Goal: Transaction & Acquisition: Subscribe to service/newsletter

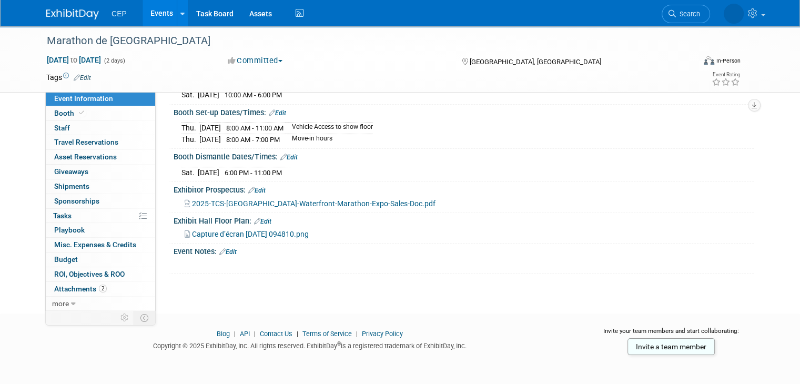
scroll to position [84, 0]
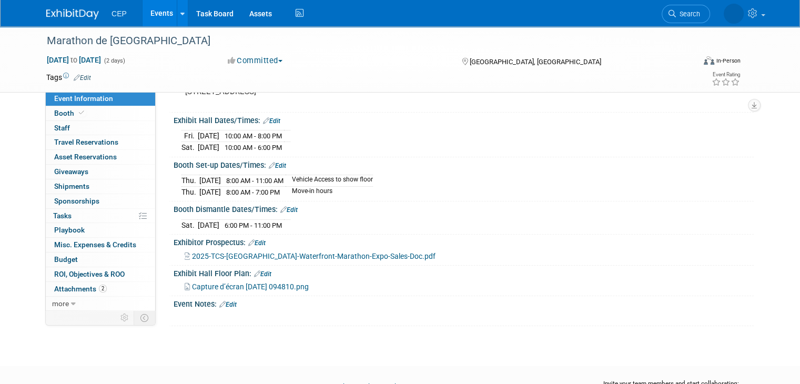
click at [112, 10] on span "CEP" at bounding box center [119, 13] width 15 height 8
click at [112, 13] on span "CEP" at bounding box center [119, 13] width 15 height 8
click at [177, 12] on link at bounding box center [182, 13] width 11 height 26
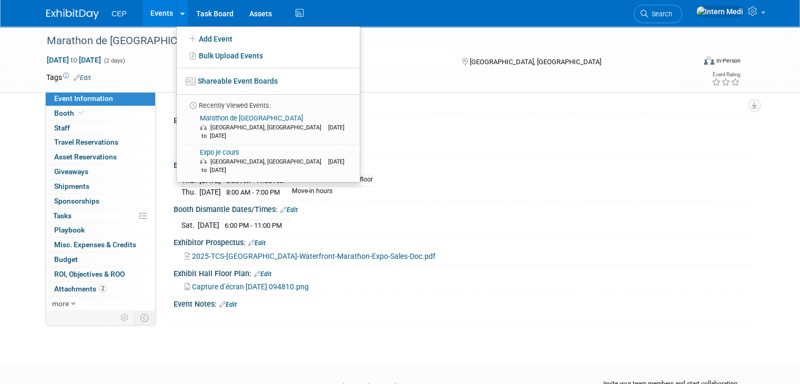
click at [163, 14] on link "Events" at bounding box center [162, 13] width 38 height 26
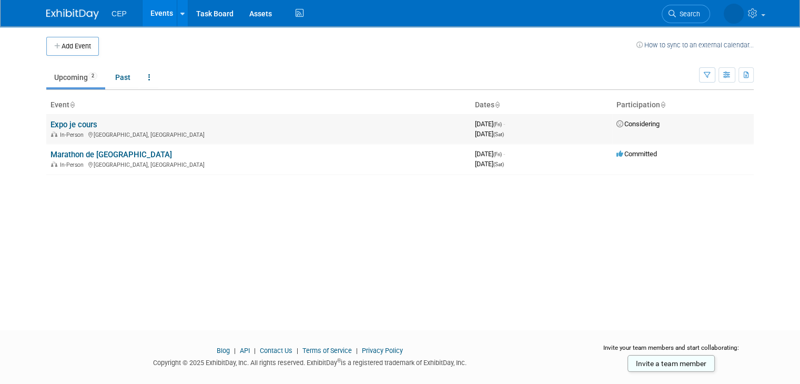
click at [75, 124] on link "Expo je cours" at bounding box center [74, 124] width 47 height 9
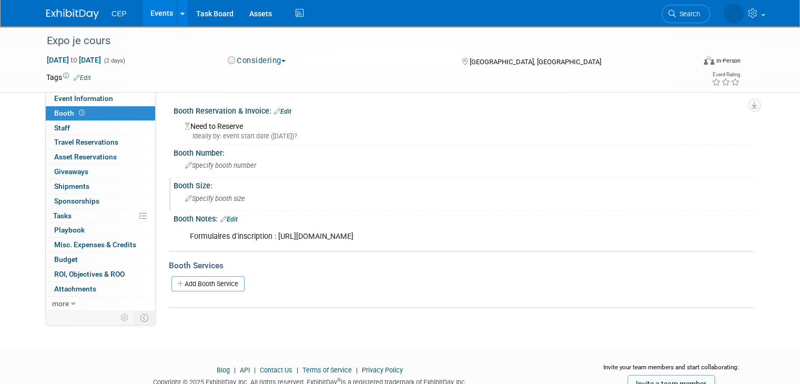
click at [215, 199] on span "Specify booth size" at bounding box center [215, 199] width 60 height 8
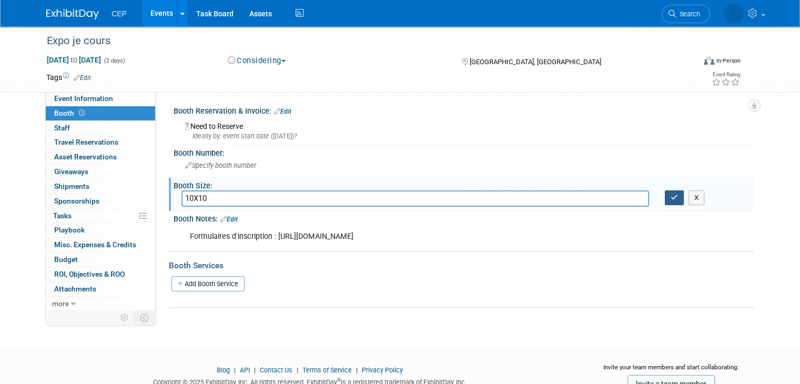
type input "10X10"
click at [677, 200] on icon "button" at bounding box center [674, 197] width 7 height 7
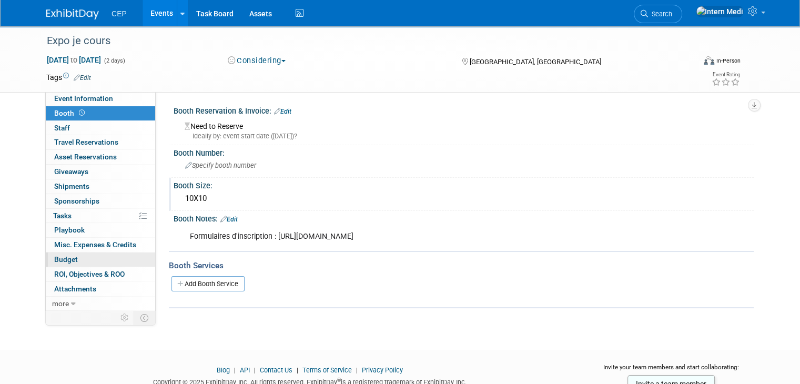
click at [84, 260] on link "Budget" at bounding box center [100, 260] width 109 height 14
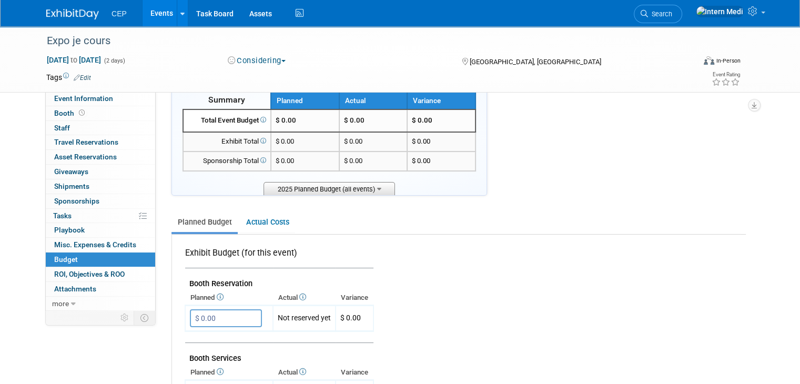
scroll to position [158, 0]
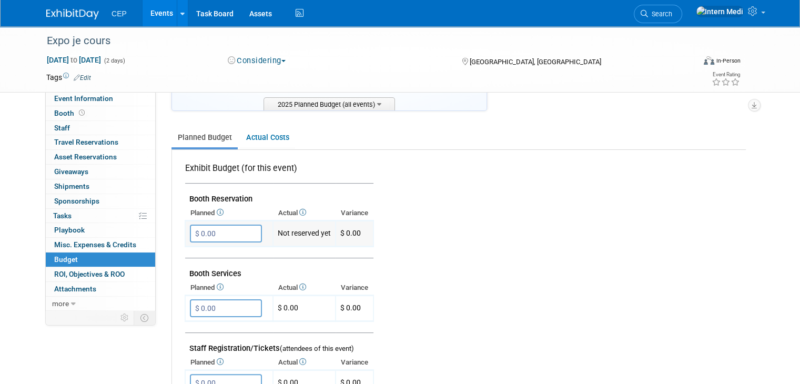
click at [224, 236] on input "$ 0.00" at bounding box center [226, 234] width 72 height 18
click at [206, 230] on input "$ 0.00" at bounding box center [226, 234] width 72 height 18
drag, startPoint x: 211, startPoint y: 230, endPoint x: 183, endPoint y: 236, distance: 28.5
click at [190, 236] on input "$ 0.00" at bounding box center [226, 234] width 72 height 18
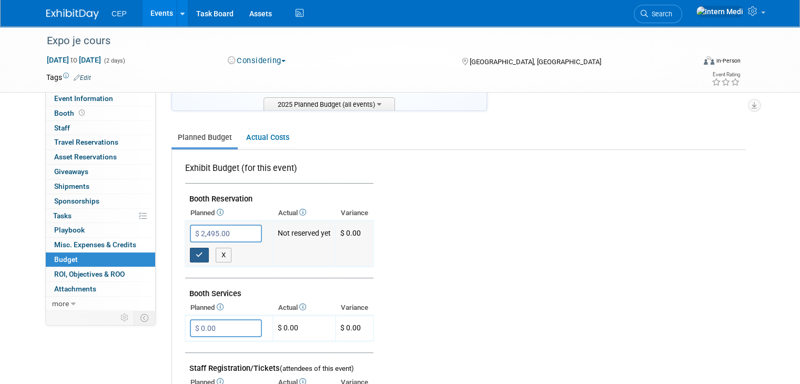
click at [196, 252] on icon "button" at bounding box center [199, 255] width 7 height 7
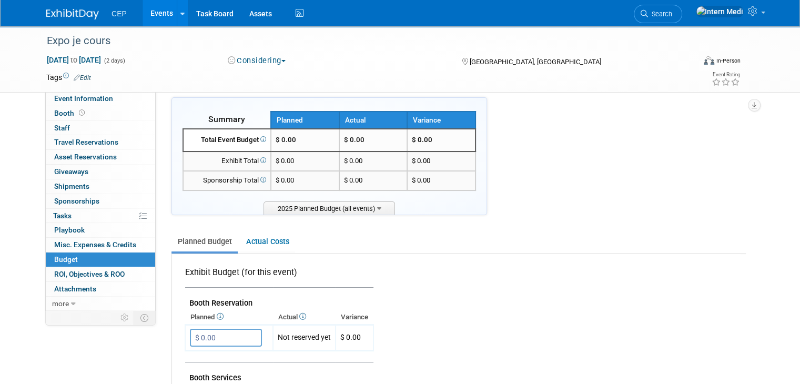
scroll to position [53, 0]
click at [215, 333] on input "$ 0.00" at bounding box center [226, 339] width 72 height 18
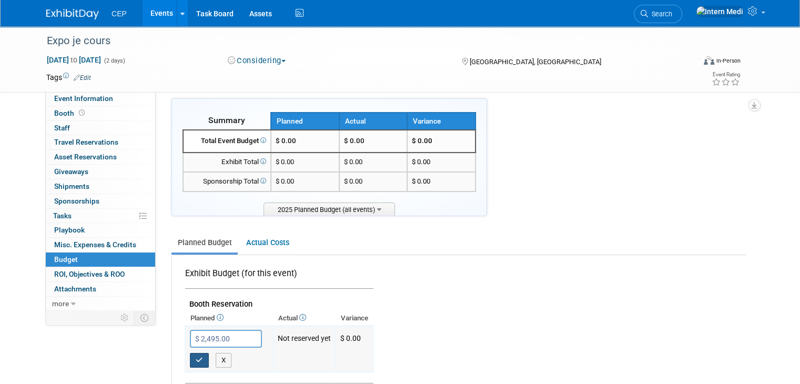
click at [190, 353] on button "button" at bounding box center [199, 360] width 19 height 15
type input "$ 0.00"
click at [120, 12] on li "CEP" at bounding box center [127, 9] width 31 height 15
click at [152, 13] on link "Events" at bounding box center [162, 13] width 38 height 26
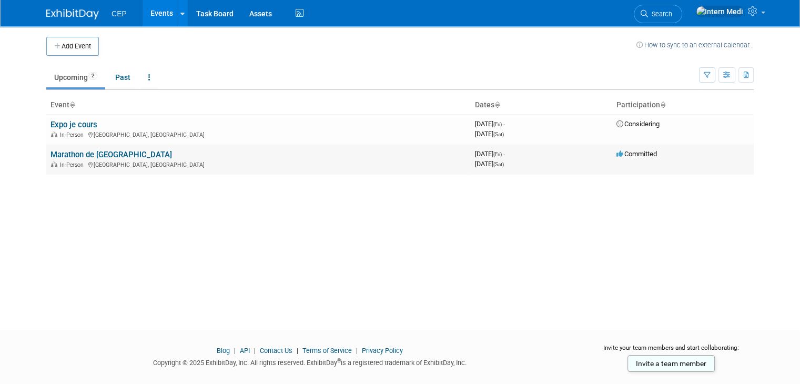
click at [75, 156] on link "Marathon de [GEOGRAPHIC_DATA]" at bounding box center [112, 154] width 122 height 9
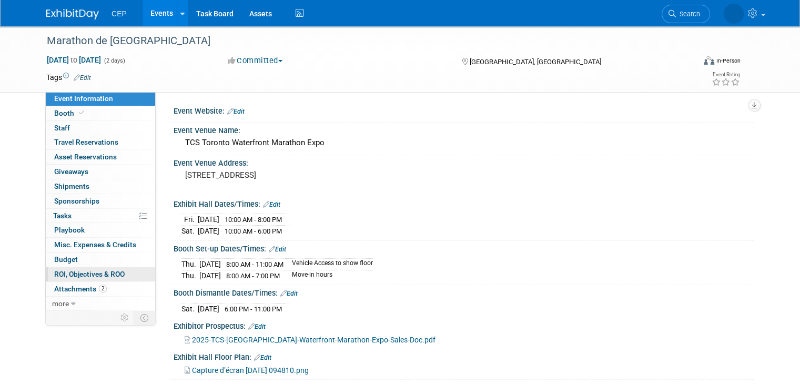
click at [65, 270] on span "ROI, Objectives & ROO 0" at bounding box center [89, 274] width 71 height 8
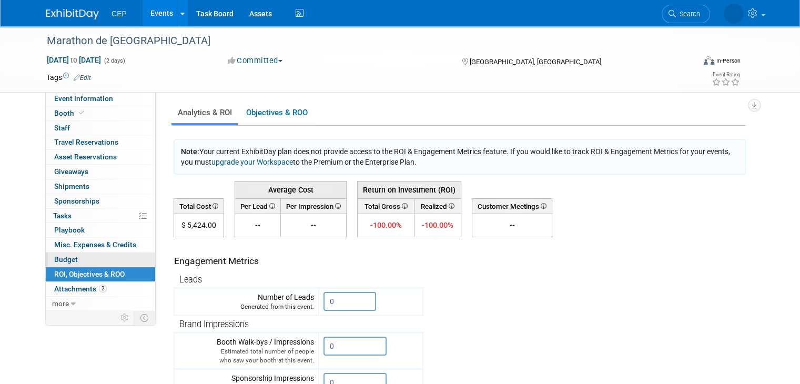
click at [66, 257] on span "Budget" at bounding box center [66, 259] width 24 height 8
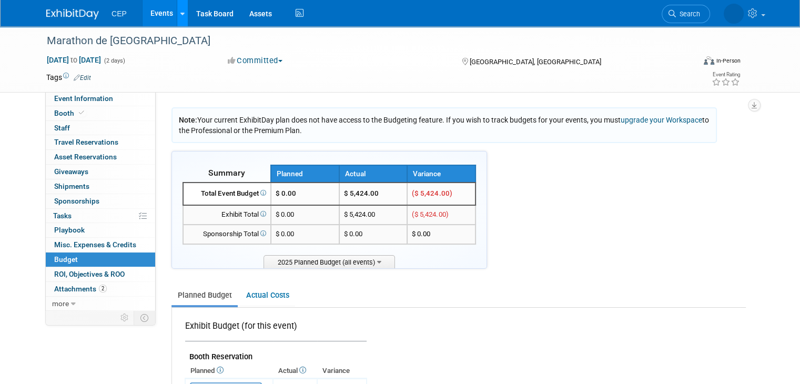
click at [180, 12] on icon at bounding box center [182, 14] width 4 height 7
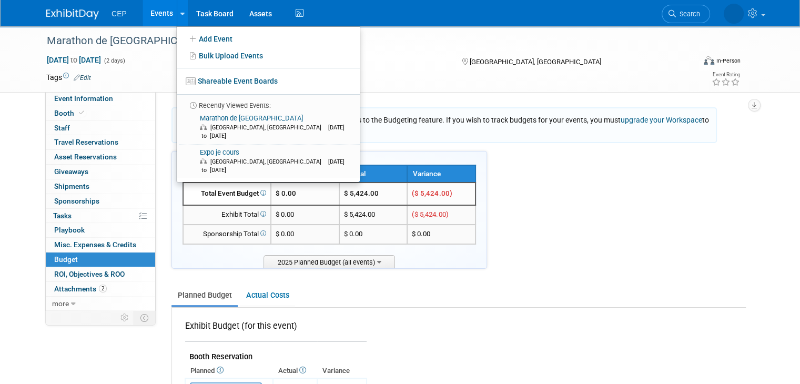
click at [159, 13] on link "Events" at bounding box center [162, 13] width 38 height 26
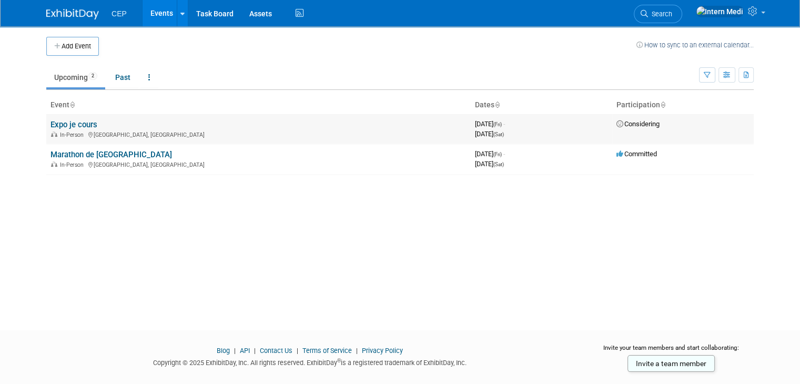
click at [70, 122] on link "Expo je cours" at bounding box center [74, 124] width 47 height 9
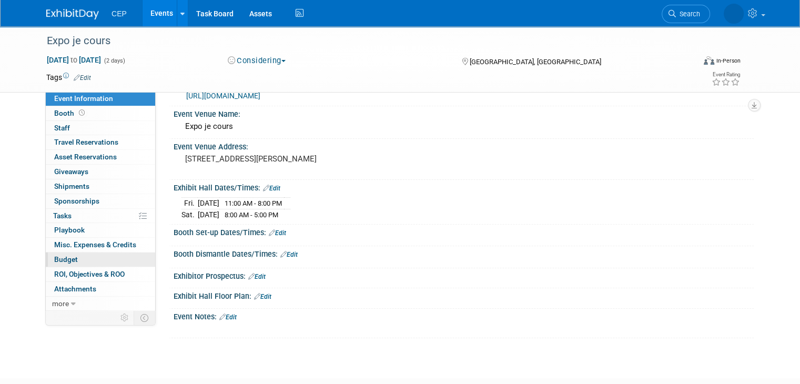
scroll to position [53, 0]
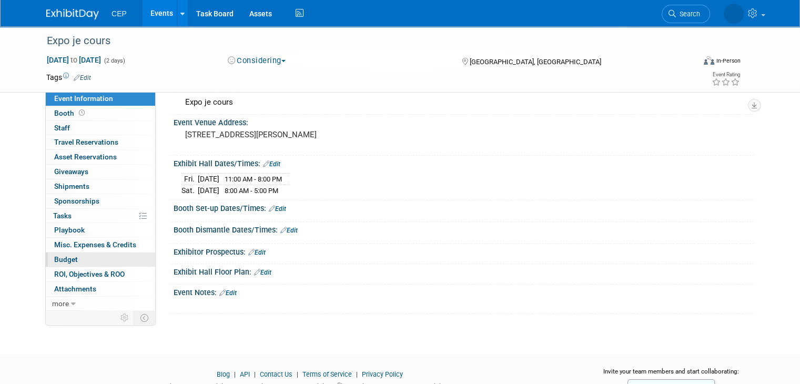
click at [70, 259] on link "Budget" at bounding box center [100, 260] width 109 height 14
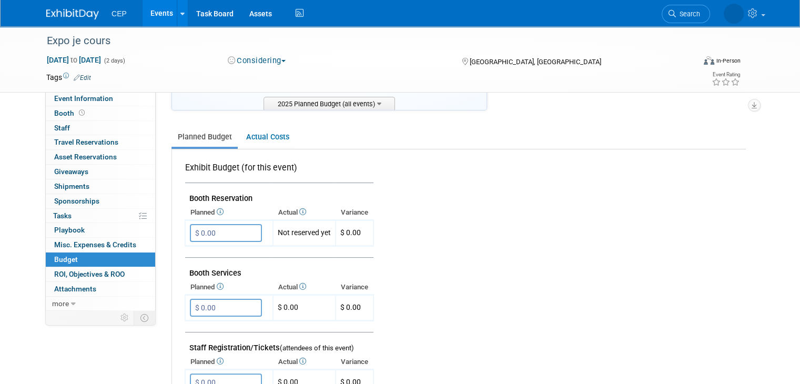
scroll to position [158, 0]
click at [298, 233] on td "Not reserved yet" at bounding box center [304, 234] width 63 height 26
click at [223, 233] on input "$ 0.00" at bounding box center [226, 234] width 72 height 18
click at [334, 170] on div "Exhibit Budget (for this event)" at bounding box center [277, 171] width 184 height 17
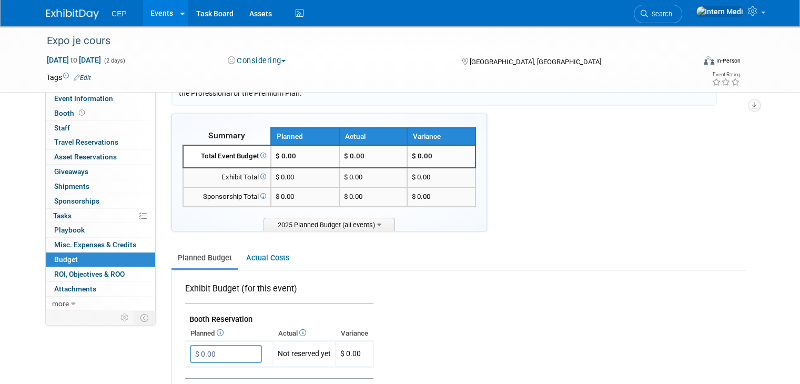
scroll to position [0, 0]
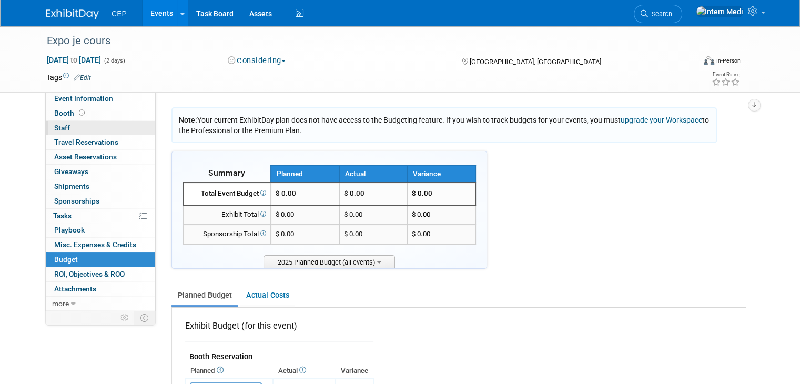
click at [77, 127] on link "0 Staff 0" at bounding box center [100, 128] width 109 height 14
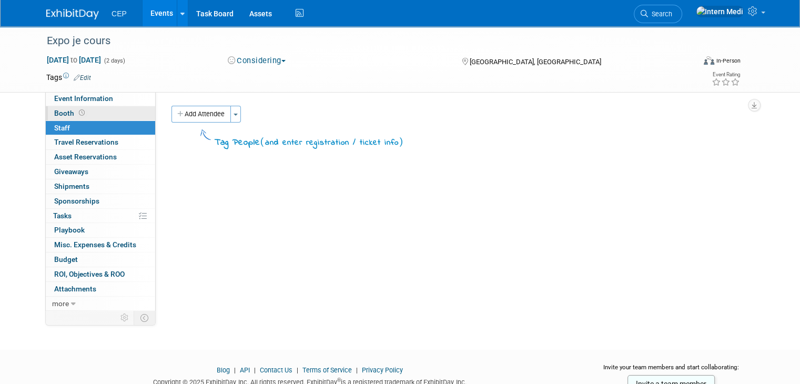
click at [83, 116] on link "Booth" at bounding box center [100, 113] width 109 height 14
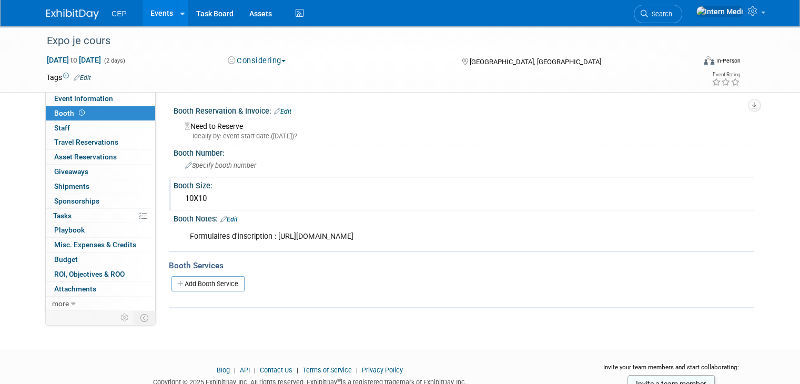
click at [202, 199] on div "10X10" at bounding box center [464, 198] width 565 height 16
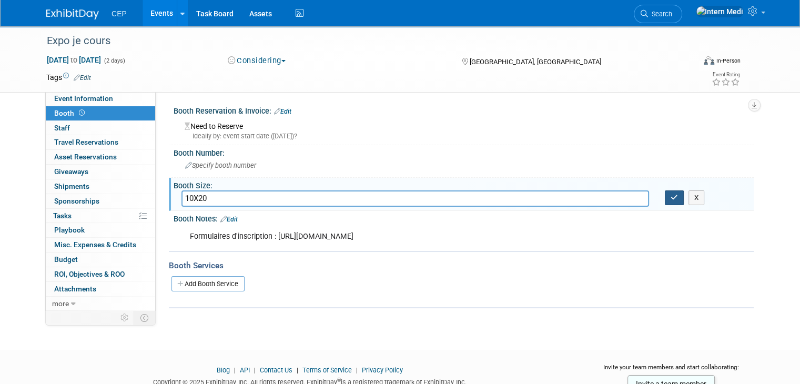
type input "10X20"
click at [678, 194] on icon "button" at bounding box center [674, 197] width 7 height 7
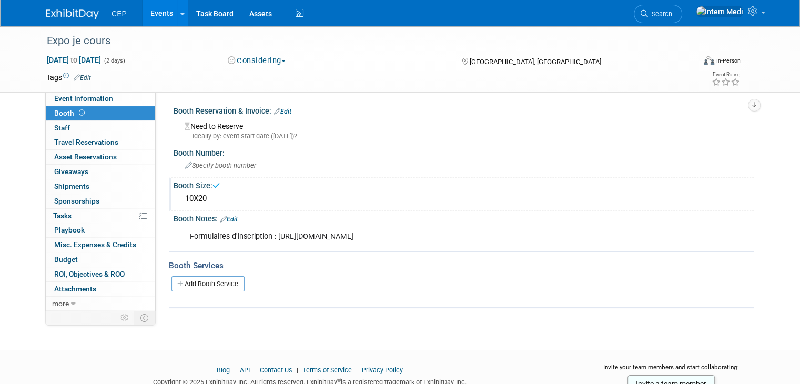
click at [258, 331] on body "CEP Events Add Event Bulk Upload Events Shareable Event Boards Recently Viewed …" at bounding box center [400, 192] width 800 height 384
click at [71, 12] on img at bounding box center [72, 14] width 53 height 11
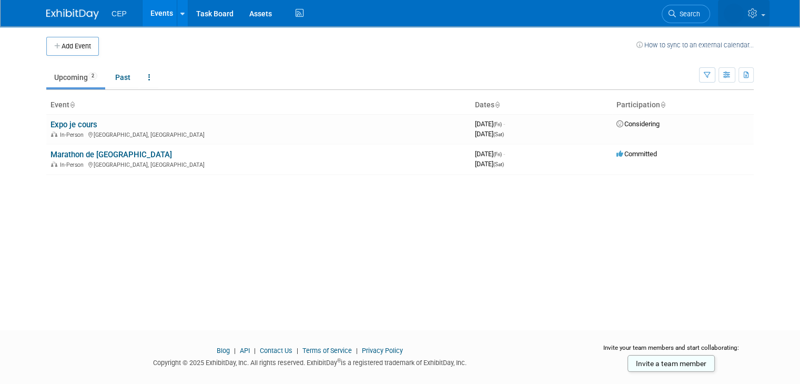
click at [758, 14] on icon at bounding box center [754, 12] width 12 height 9
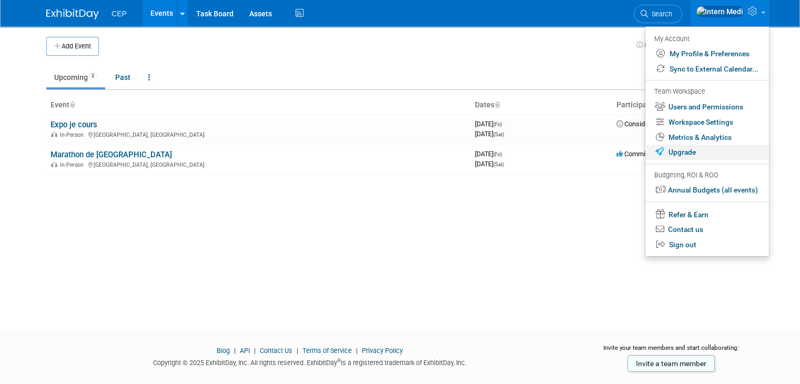
click at [698, 156] on link "Upgrade" at bounding box center [708, 152] width 124 height 15
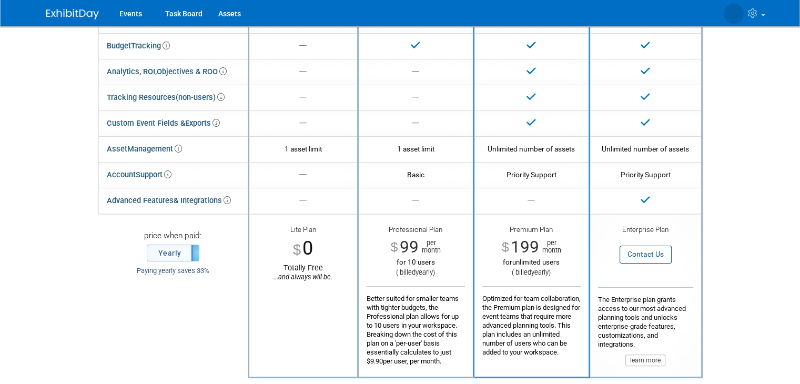
scroll to position [158, 0]
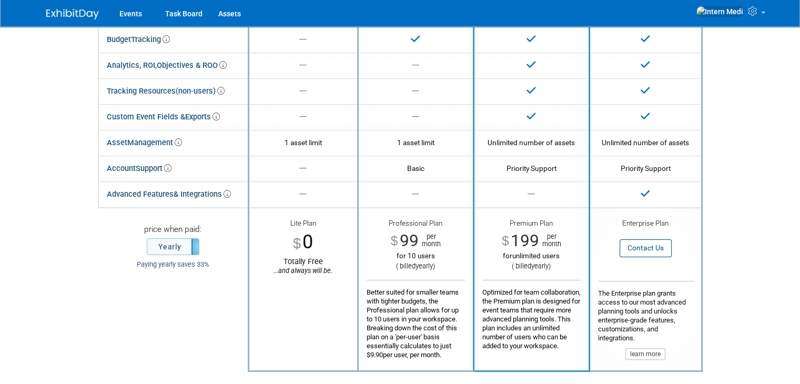
drag, startPoint x: 399, startPoint y: 239, endPoint x: 439, endPoint y: 266, distance: 48.2
click at [439, 266] on div "Professional Plan $ 99 per month for 10 users ( billed yearly ) Better suited f…" at bounding box center [416, 289] width 98 height 140
drag, startPoint x: 391, startPoint y: 237, endPoint x: 444, endPoint y: 270, distance: 62.6
click at [445, 272] on div "Professional Plan $ 99 per month for 10 users ( billed yearly ) Better suited f…" at bounding box center [416, 289] width 98 height 140
click at [398, 226] on div "Professional Plan" at bounding box center [416, 225] width 98 height 12
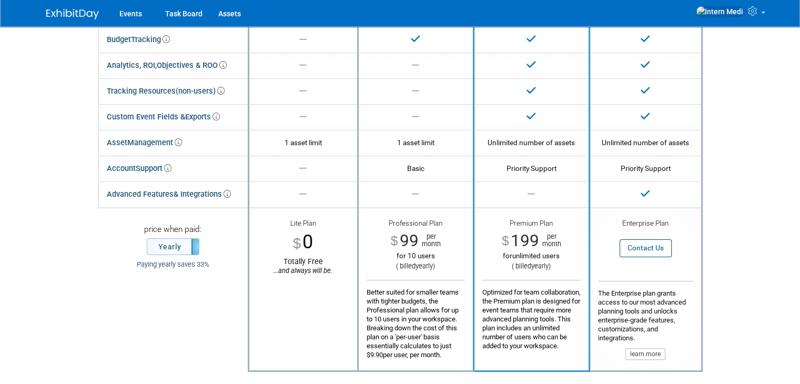
drag, startPoint x: 389, startPoint y: 220, endPoint x: 444, endPoint y: 264, distance: 70.0
click at [444, 264] on div "Professional Plan $ 99 per month for 10 users ( billed yearly ) Better suited f…" at bounding box center [416, 289] width 98 height 140
click at [220, 309] on td "price when paid: Yearly Monthly Paying yearly saves 33%" at bounding box center [173, 289] width 150 height 163
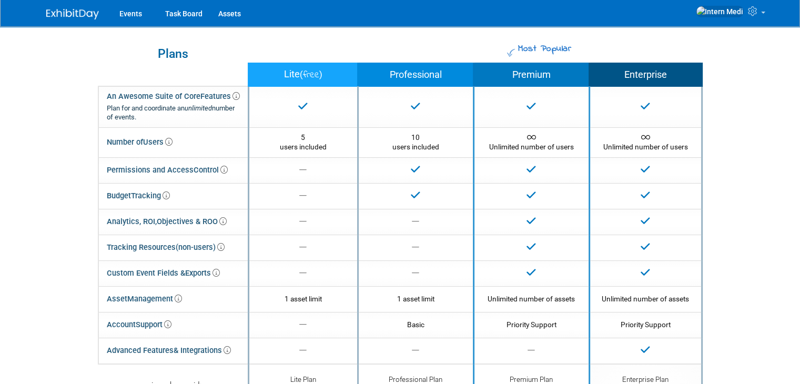
scroll to position [0, 0]
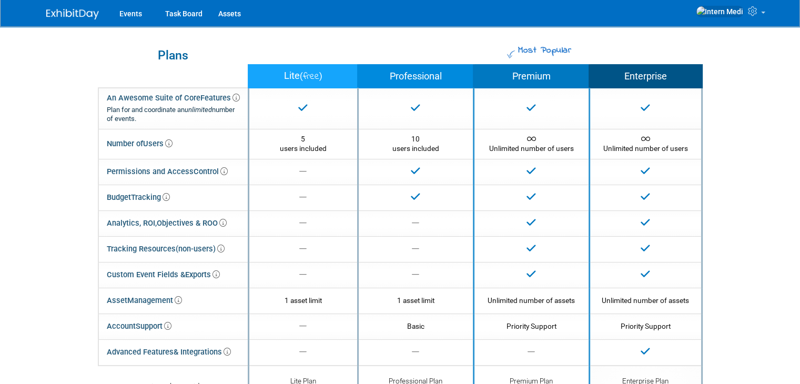
click at [63, 17] on img at bounding box center [72, 14] width 53 height 11
